Goal: Transaction & Acquisition: Purchase product/service

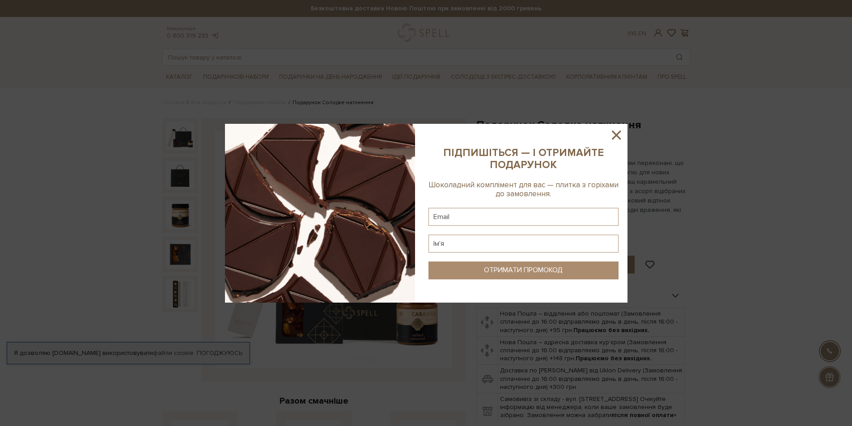
click at [615, 136] on icon at bounding box center [616, 135] width 9 height 9
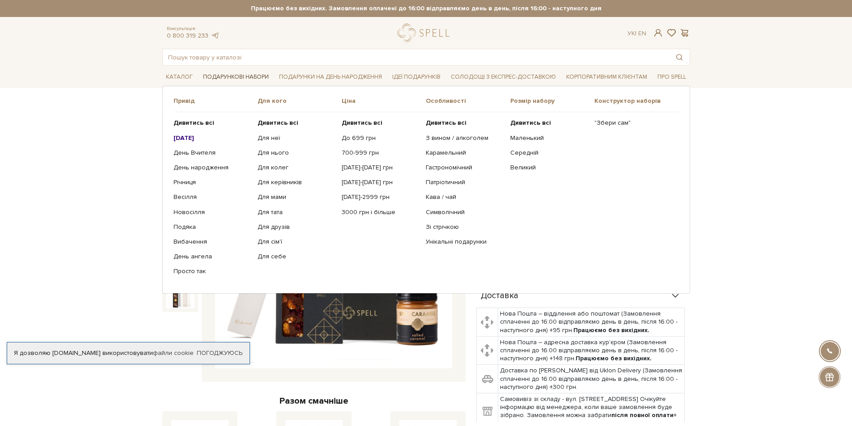
click at [222, 77] on link "Подарункові набори" at bounding box center [236, 77] width 73 height 14
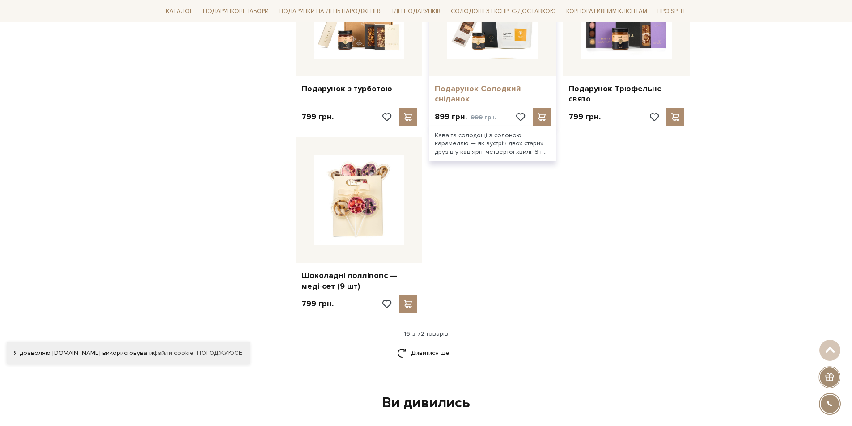
scroll to position [1163, 0]
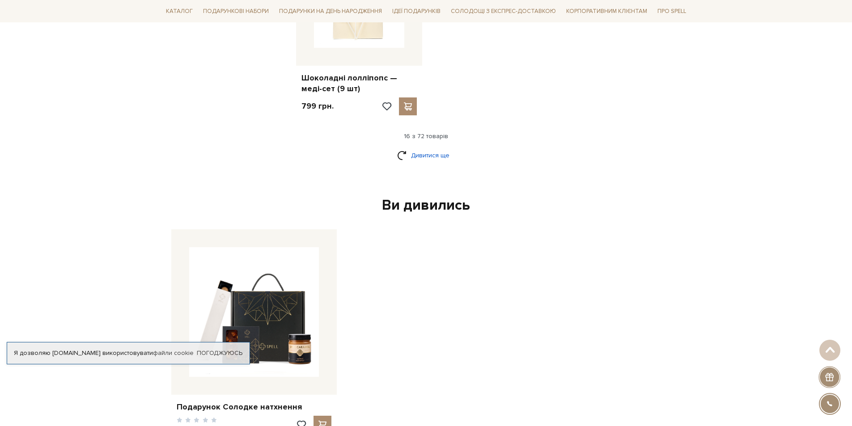
click at [451, 155] on link "Дивитися ще" at bounding box center [426, 156] width 58 height 16
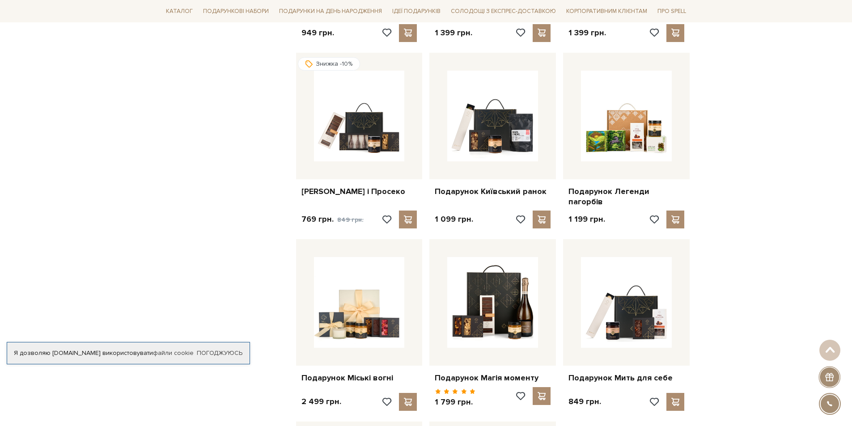
scroll to position [1879, 0]
